Goal: Task Accomplishment & Management: Use online tool/utility

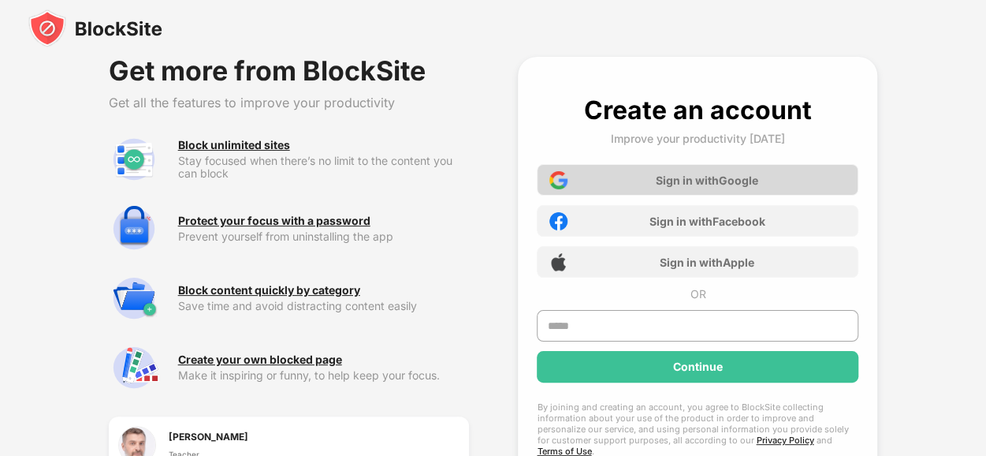
click at [636, 184] on div "Sign in with Google" at bounding box center [698, 180] width 322 height 32
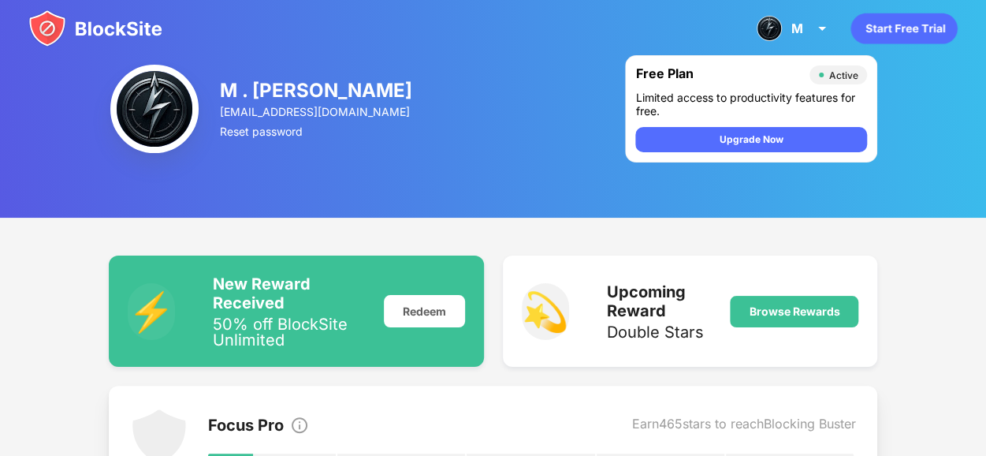
click at [200, 87] on div at bounding box center [155, 108] width 92 height 95
click at [810, 29] on div "[PERSON_NAME] [PERSON_NAME] View Account Insights Premium Rewards Settings Supp…" at bounding box center [794, 28] width 94 height 38
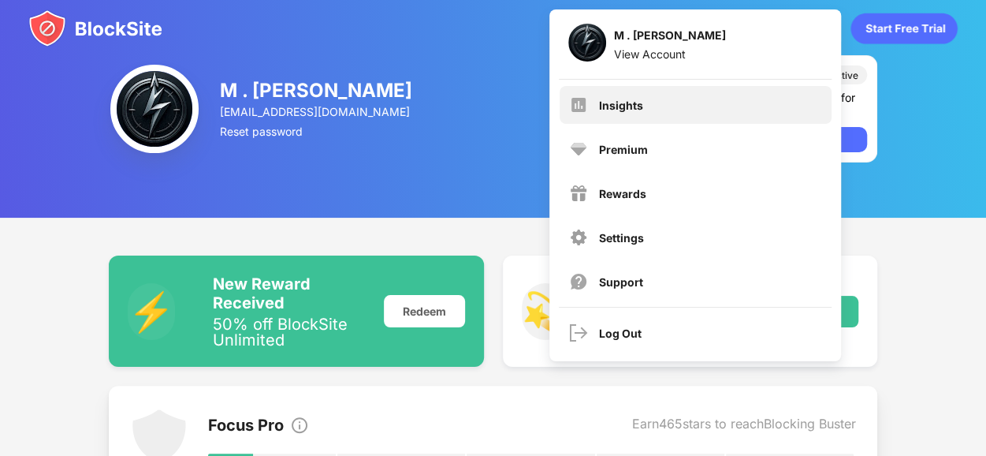
click at [645, 111] on div "Insights" at bounding box center [696, 105] width 272 height 38
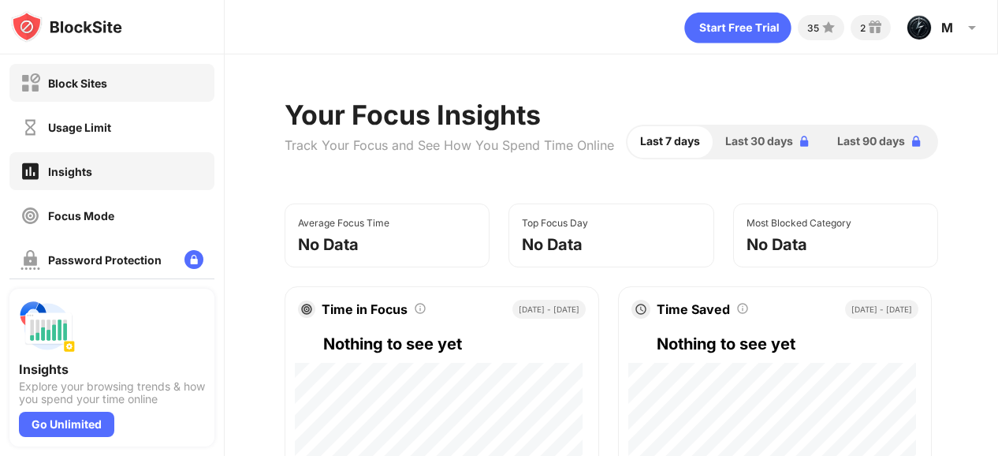
click at [123, 70] on div "Block Sites" at bounding box center [111, 83] width 205 height 38
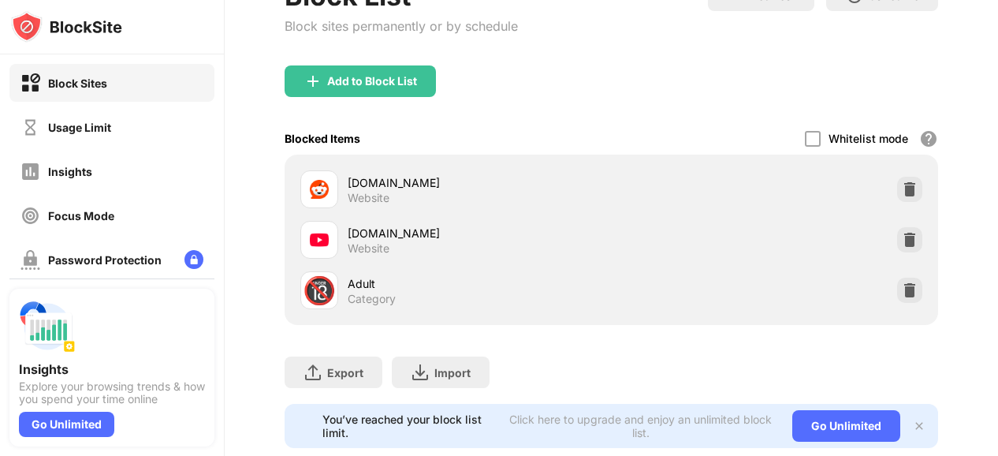
scroll to position [146, 0]
